Goal: Task Accomplishment & Management: Complete application form

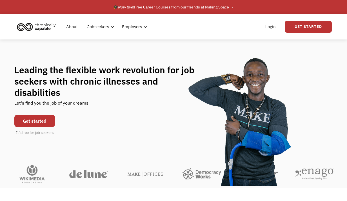
click at [42, 115] on link "Get started" at bounding box center [34, 121] width 41 height 12
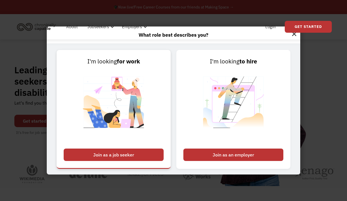
click at [134, 156] on div "Join as a job seeker" at bounding box center [114, 155] width 100 height 12
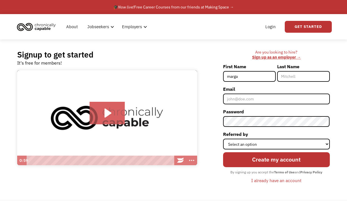
type input "[PERSON_NAME]"
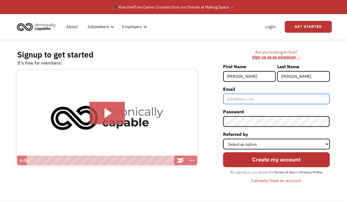
click at [256, 101] on input "Email" at bounding box center [276, 99] width 107 height 11
type input "[EMAIL_ADDRESS][DOMAIN_NAME]"
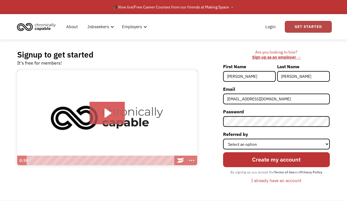
click at [303, 27] on link "Get Started" at bounding box center [308, 27] width 47 height 12
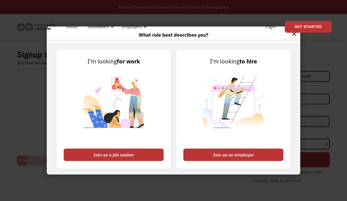
click at [330, 67] on div "What role best describes you? I'm looking for work Join as a job seeker I'm loo…" at bounding box center [173, 100] width 347 height 201
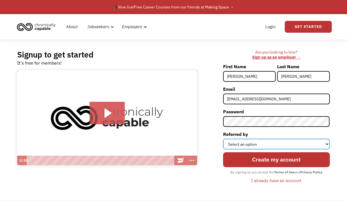
click at [306, 144] on select "Select an option Instagram Facebook Twitter Search Engine News Article Word of …" at bounding box center [276, 144] width 107 height 11
select select "Search Engine"
click at [223, 139] on select "Select an option Instagram Facebook Twitter Search Engine News Article Word of …" at bounding box center [276, 144] width 107 height 11
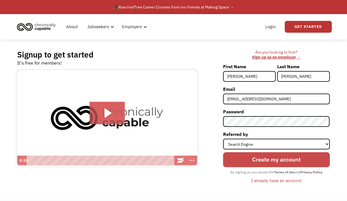
click at [277, 161] on input "Create my account" at bounding box center [276, 159] width 107 height 15
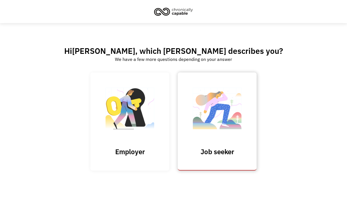
click at [216, 107] on img at bounding box center [217, 111] width 56 height 55
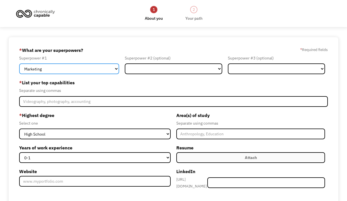
click at [72, 67] on select "Marketing Human Resources Finance Technology Operations Sales Industrial & Manu…" at bounding box center [69, 68] width 100 height 11
click at [76, 69] on select "Marketing Human Resources Finance Technology Operations Sales Industrial & Manu…" at bounding box center [69, 68] width 100 height 11
select select "Customer Service"
click at [19, 63] on select "Marketing Human Resources Finance Technology Operations Sales Industrial & Manu…" at bounding box center [69, 68] width 100 height 11
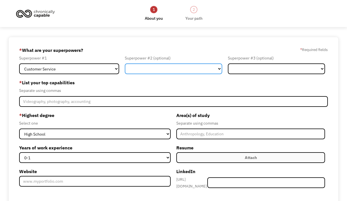
click at [158, 67] on select "Marketing Human Resources Finance Technology Operations Sales Industrial & Manu…" at bounding box center [173, 68] width 97 height 11
click at [125, 63] on select "Marketing Human Resources Finance Technology Operations Sales Industrial & Manu…" at bounding box center [173, 68] width 97 height 11
click at [213, 69] on select "Marketing Human Resources Finance Technology Operations Sales Industrial & Manu…" at bounding box center [173, 68] width 97 height 11
select select "Science & Education"
click at [125, 63] on select "Marketing Human Resources Finance Technology Operations Sales Industrial & Manu…" at bounding box center [173, 68] width 97 height 11
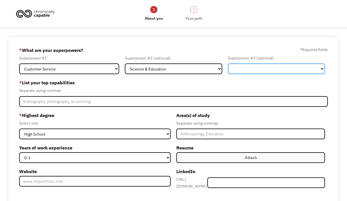
click at [251, 67] on select "Marketing Human Resources Finance Technology Operations Sales Industrial & Manu…" at bounding box center [276, 68] width 97 height 11
select select "Other"
click at [228, 63] on select "Marketing Human Resources Finance Technology Operations Sales Industrial & Manu…" at bounding box center [276, 68] width 97 height 11
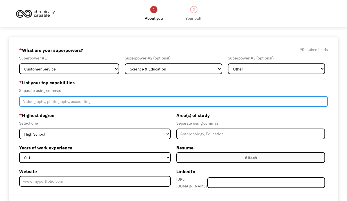
click at [45, 101] on input "Member-Create-Step1" at bounding box center [173, 101] width 309 height 11
click at [173, 98] on input "writing, data entry, customer interface, broad scientific knowledge, strategic …" at bounding box center [173, 101] width 309 height 11
click at [38, 98] on input "writing, data entry, customer interface, broad scientific knowledge, problem so…" at bounding box center [173, 101] width 309 height 11
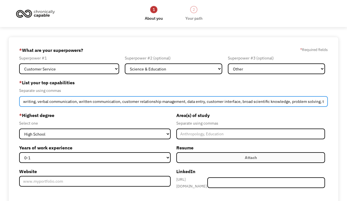
type input "writing, verbal communication, written communication, customer relationship man…"
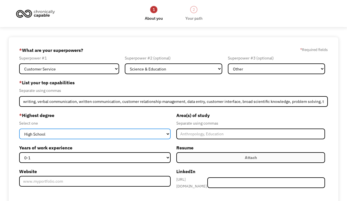
click at [76, 133] on select "High School Associates Bachelors Master's PhD" at bounding box center [95, 134] width 152 height 11
select select "bachelors"
click at [19, 129] on select "High School Associates Bachelors Master's PhD" at bounding box center [95, 134] width 152 height 11
